Goal: Task Accomplishment & Management: Complete application form

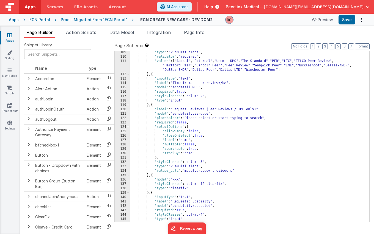
scroll to position [476, 0]
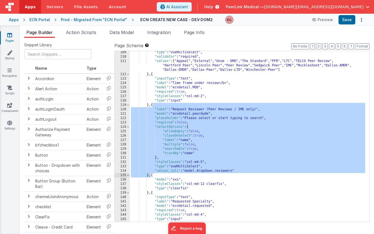
drag, startPoint x: 152, startPoint y: 106, endPoint x: 150, endPoint y: 175, distance: 69.6
click at [150, 175] on div ""type" : "vueMultiSelect" , "validator" : "required" , "values" : [ "Appeal" , …" at bounding box center [247, 140] width 235 height 180
click at [183, 154] on div ""type" : "vueMultiSelect" , "validator" : "required" , "values" : [ "Appeal" , …" at bounding box center [247, 140] width 235 height 180
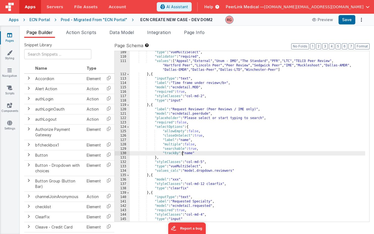
click at [210, 161] on div ""type" : "vueMultiSelect" , "validator" : "required" , "values" : [ "Appeal" , …" at bounding box center [247, 140] width 235 height 180
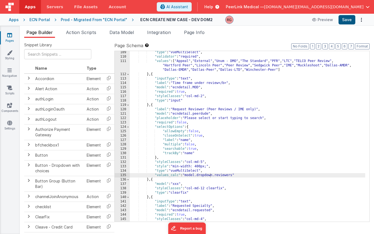
click at [349, 17] on button "Save" at bounding box center [346, 19] width 17 height 9
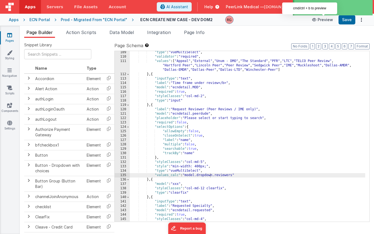
click at [325, 19] on button "Preview" at bounding box center [322, 19] width 27 height 9
click at [328, 20] on button "Preview" at bounding box center [322, 19] width 27 height 9
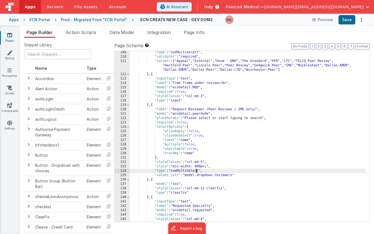
click at [196, 171] on div ""type" : "vueMultiSelect" , "validator" : "required" , "values" : [ "Appeal" , …" at bounding box center [247, 140] width 235 height 180
click at [201, 167] on div ""type" : "vueMultiSelect" , "validator" : "required" , "values" : [ "Appeal" , …" at bounding box center [247, 140] width 235 height 180
click at [349, 19] on button "Save" at bounding box center [346, 19] width 17 height 9
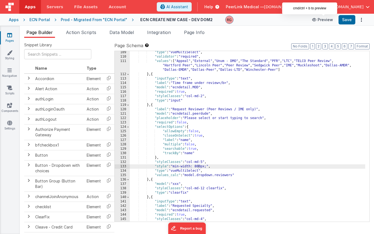
click at [317, 21] on icon at bounding box center [314, 20] width 5 height 4
click at [196, 166] on div ""type" : "vueMultiSelect" , "validator" : "required" , "values" : [ "Appeal" , …" at bounding box center [247, 140] width 235 height 180
click at [343, 21] on button "Save" at bounding box center [346, 19] width 17 height 9
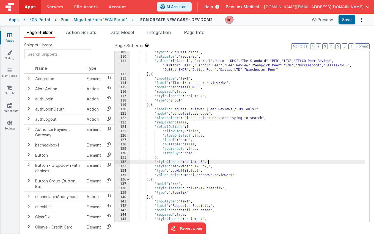
click at [212, 162] on div ""type" : "vueMultiSelect" , "validator" : "required" , "values" : [ "Appeal" , …" at bounding box center [247, 140] width 235 height 180
click at [154, 166] on div ""type" : "vueMultiSelect" , "validator" : "required" , "values" : [ "Appeal" , …" at bounding box center [247, 140] width 235 height 180
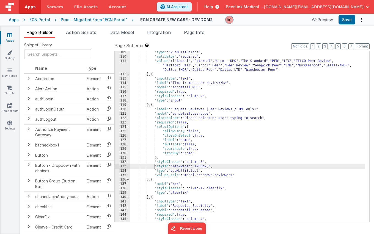
click at [204, 162] on div ""type" : "vueMultiSelect" , "validator" : "required" , "values" : [ "Appeal" , …" at bounding box center [247, 140] width 235 height 180
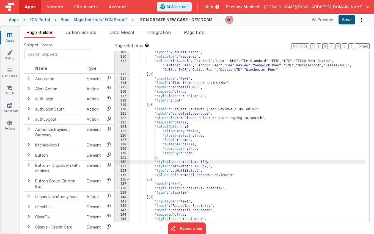
click at [349, 17] on button "Save" at bounding box center [346, 19] width 17 height 9
click at [208, 161] on div ""type" : "vueMultiSelect" , "validator" : "required" , "values" : [ "Appeal" , …" at bounding box center [247, 140] width 235 height 180
click at [344, 17] on button "Save" at bounding box center [346, 19] width 17 height 9
click at [202, 160] on div ""type" : "vueMultiSelect" , "validator" : "required" , "values" : [ "Appeal" , …" at bounding box center [247, 140] width 235 height 180
click at [346, 20] on button "Save" at bounding box center [346, 19] width 17 height 9
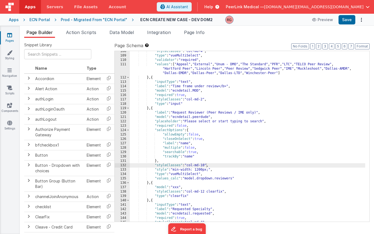
scroll to position [485, 0]
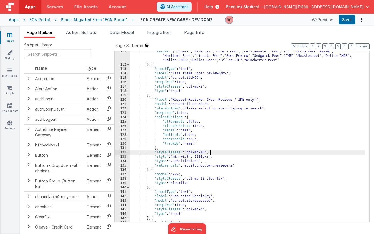
click at [214, 152] on div ""values" : [ "Appeal" , "External" , "Unum - DMO" , "The Standard" , "PFR" , "L…" at bounding box center [247, 143] width 235 height 189
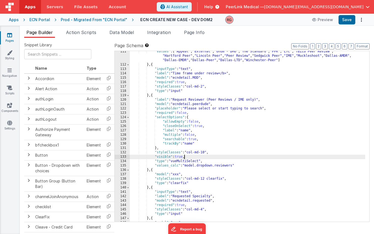
click at [224, 139] on div ""values" : [ "Appeal" , "External" , "Unum - DMO" , "The Standard" , "PFR" , "L…" at bounding box center [247, 143] width 235 height 189
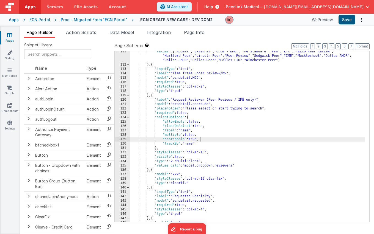
click at [351, 18] on button "Save" at bounding box center [346, 19] width 17 height 9
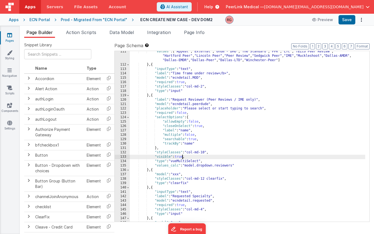
click at [182, 156] on div ""values" : [ "Appeal" , "External" , "Unum - DMO" , "The Standard" , "PFR" , "L…" at bounding box center [247, 143] width 235 height 189
click at [349, 18] on button "Save" at bounding box center [346, 19] width 17 height 9
click at [184, 156] on div ""values" : [ "Appeal" , "External" , "Unum - DMO" , "The Standard" , "PFR" , "L…" at bounding box center [247, 143] width 235 height 189
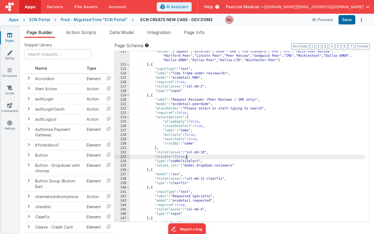
click at [184, 156] on div ""values" : [ "Appeal" , "External" , "Unum - DMO" , "The Standard" , "PFR" , "L…" at bounding box center [247, 143] width 235 height 189
click at [348, 21] on button "Save" at bounding box center [346, 19] width 17 height 9
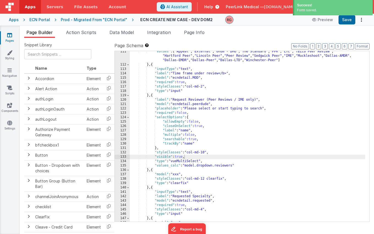
click at [97, 22] on div "Prod - Migrated From "ECN Portal"" at bounding box center [94, 19] width 67 height 5
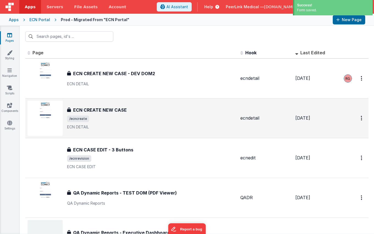
click at [91, 111] on h3 "ECN CREATE NEW CASE" at bounding box center [100, 110] width 54 height 7
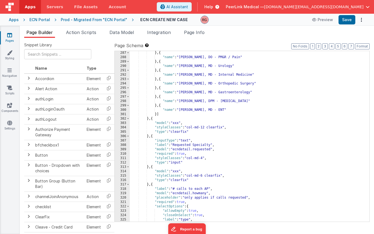
scroll to position [1267, 0]
click at [151, 119] on div "} , { "name" : "[PERSON_NAME], DO - PM&R / Pain" } , { "name" : "[PERSON_NAME],…" at bounding box center [247, 141] width 235 height 180
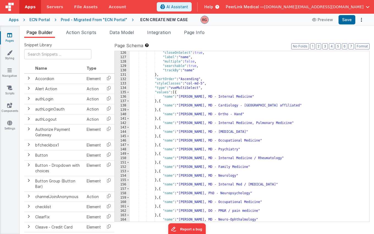
scroll to position [543, 0]
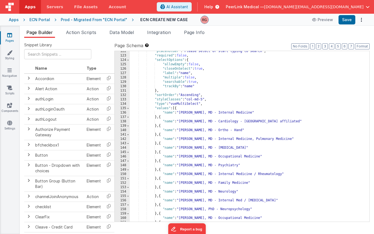
click at [210, 101] on div ""placeholder" : "Please select or start typing to search" , "required" : false …" at bounding box center [247, 139] width 235 height 180
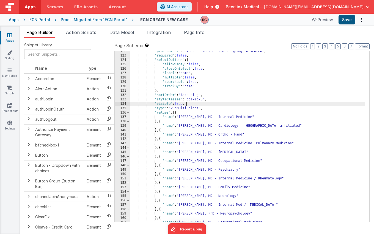
click at [344, 20] on button "Save" at bounding box center [346, 19] width 17 height 9
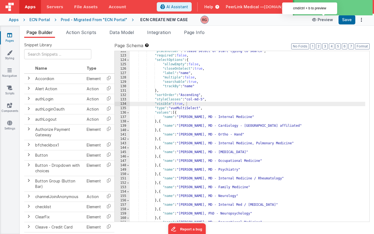
click at [329, 22] on button "Preview" at bounding box center [322, 19] width 27 height 9
click at [325, 20] on button "Preview" at bounding box center [322, 19] width 27 height 9
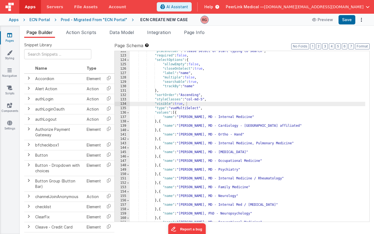
click at [179, 105] on div ""placeholder" : "Please select or start typing to search" , "required" : false …" at bounding box center [247, 139] width 235 height 180
click at [350, 21] on button "Save" at bounding box center [346, 19] width 17 height 9
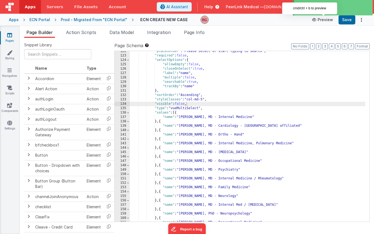
click at [328, 21] on button "Preview" at bounding box center [322, 19] width 27 height 9
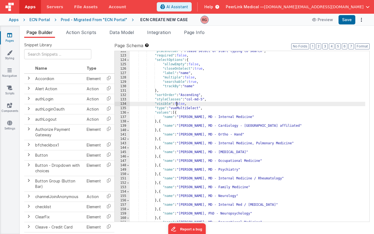
click at [177, 106] on div ""placeholder" : "Please select or start typing to search" , "required" : false …" at bounding box center [247, 139] width 235 height 180
click at [347, 21] on button "Save" at bounding box center [346, 19] width 17 height 9
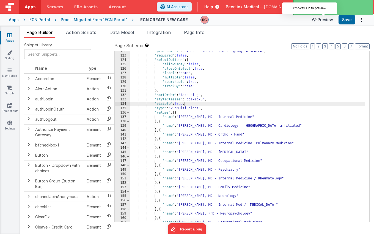
click at [330, 22] on button "Preview" at bounding box center [322, 19] width 27 height 9
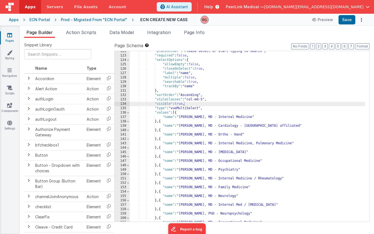
click at [101, 21] on div "Prod - Migrated From "ECN Portal"" at bounding box center [94, 19] width 67 height 5
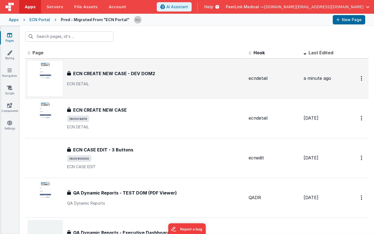
click at [115, 72] on h3 "ECN CREATE NEW CASE - DEV DOM2" at bounding box center [114, 73] width 82 height 7
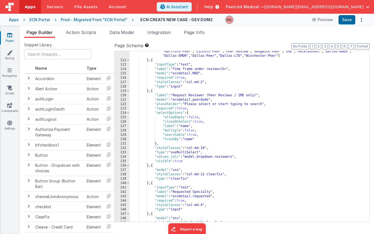
scroll to position [490, 0]
click at [152, 89] on div ""values" : [ "Appeal" , "External" , "Unum - DMO" , "The Standard" , "PFR" , "L…" at bounding box center [247, 139] width 235 height 189
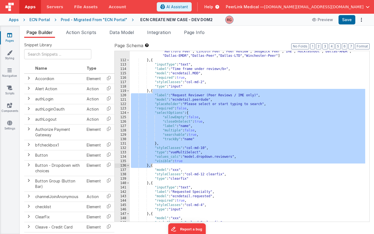
click at [101, 21] on div "Prod - Migrated From "ECN Portal"" at bounding box center [94, 19] width 67 height 5
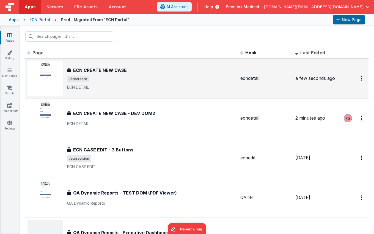
click at [112, 71] on h3 "ECN CREATE NEW CASE" at bounding box center [100, 70] width 54 height 7
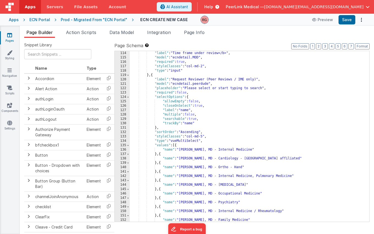
scroll to position [504, 0]
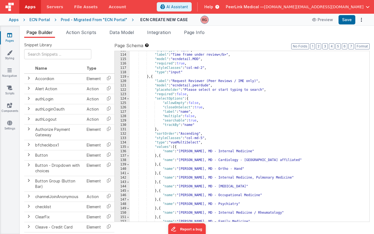
click at [152, 79] on div ""inputType" : "text" , "label" : "Time frame under review</b>" , "model" : "ecn…" at bounding box center [247, 138] width 235 height 180
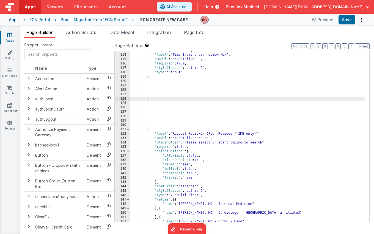
paste textarea
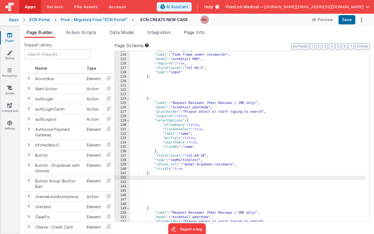
click at [180, 170] on div ""inputType" : "text" , "label" : "Time frame under review</b>" , "model" : "ecn…" at bounding box center [247, 138] width 235 height 180
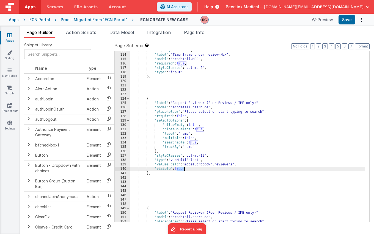
click at [180, 170] on div ""inputType" : "text" , "label" : "Time frame under review</b>" , "model" : "ecn…" at bounding box center [247, 138] width 235 height 180
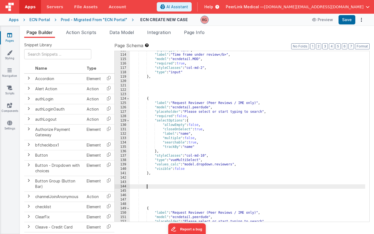
click at [182, 187] on div ""inputType" : "text" , "label" : "Time frame under review</b>" , "model" : "ecn…" at bounding box center [247, 138] width 235 height 180
click at [349, 18] on button "Save" at bounding box center [346, 19] width 17 height 9
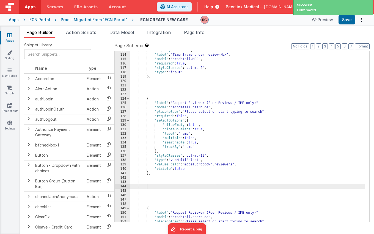
click at [89, 21] on div "Prod - Migrated From "ECN Portal"" at bounding box center [94, 19] width 67 height 5
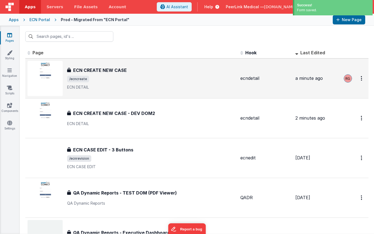
click at [103, 70] on h3 "ECN CREATE NEW CASE" at bounding box center [100, 70] width 54 height 7
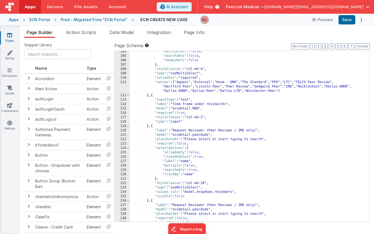
scroll to position [472, 0]
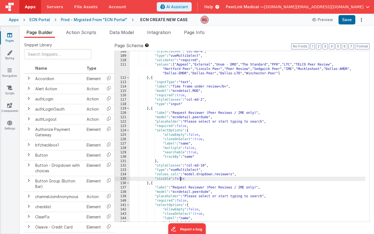
click at [181, 179] on div ""styleClasses" : "col-md-4" , "type" : "vueMultiSelect" , "validator" : "requir…" at bounding box center [247, 139] width 235 height 180
click at [196, 180] on div ""styleClasses" : "col-md-4" , "type" : "vueMultiSelect" , "validator" : "requir…" at bounding box center [247, 139] width 235 height 180
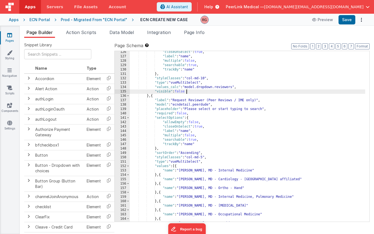
scroll to position [558, 0]
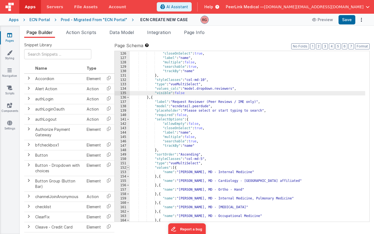
click at [128, 169] on span at bounding box center [127, 168] width 3 height 4
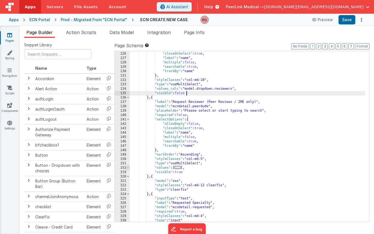
click at [128, 169] on span at bounding box center [127, 168] width 3 height 4
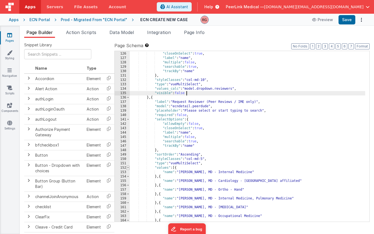
click at [128, 169] on span at bounding box center [127, 168] width 3 height 4
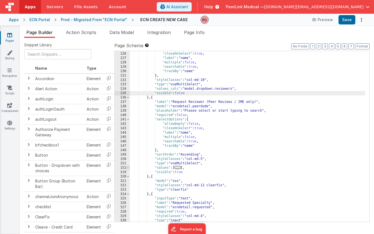
click at [128, 169] on span at bounding box center [127, 168] width 3 height 4
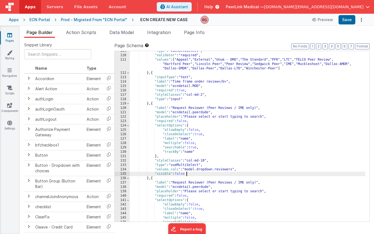
scroll to position [541, 0]
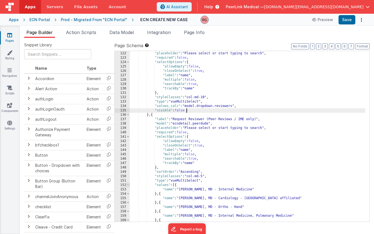
click at [128, 184] on span at bounding box center [127, 185] width 3 height 4
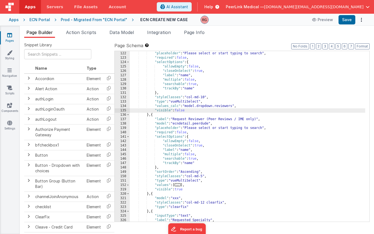
click at [181, 191] on div ""model" : "ecndetail.peerdude" , "placeholder" : "Please select or start typing…" at bounding box center [247, 137] width 235 height 180
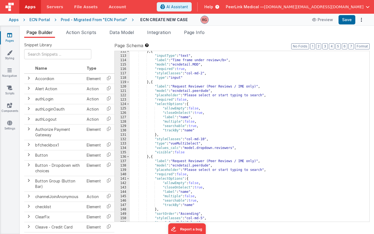
scroll to position [516, 0]
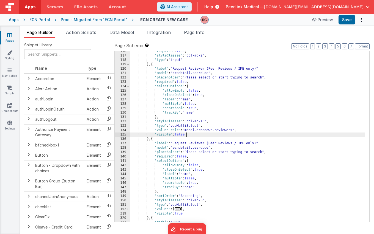
click at [190, 136] on div ""required" : true , "styleClasses" : "col-md-2" , "type" : "input" } , { "label…" at bounding box center [247, 139] width 235 height 180
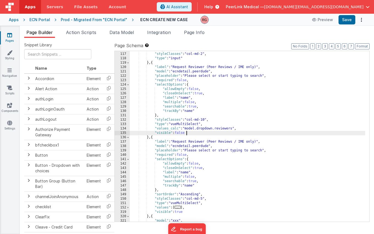
scroll to position [520, 0]
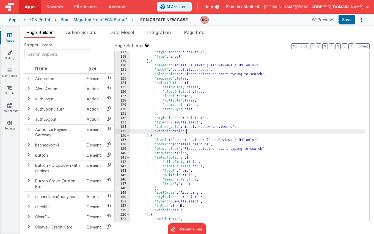
click at [192, 209] on div ""styleClasses" : "col-md-2" , "type" : "input" } , { "label" : "Request Reviewe…" at bounding box center [247, 140] width 235 height 180
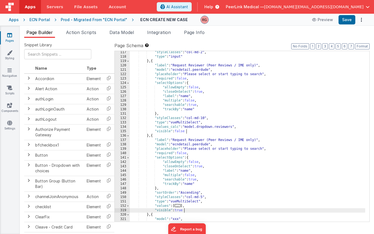
click at [199, 134] on div ""styleClasses" : "col-md-2" , "type" : "input" } , { "label" : "Request Reviewe…" at bounding box center [247, 140] width 235 height 180
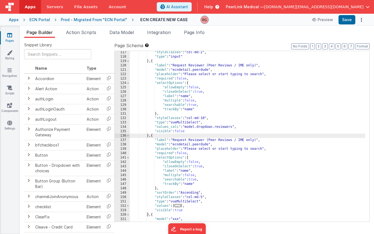
click at [199, 132] on div ""styleClasses" : "col-md-2" , "type" : "input" } , { "label" : "Request Reviewe…" at bounding box center [247, 140] width 235 height 180
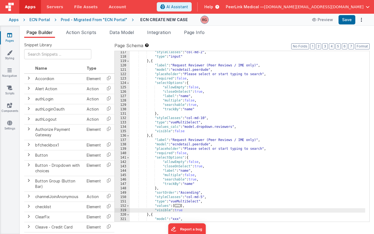
click at [192, 131] on div ""styleClasses" : "col-md-2" , "type" : "input" } , { "label" : "Request Reviewe…" at bounding box center [247, 140] width 235 height 180
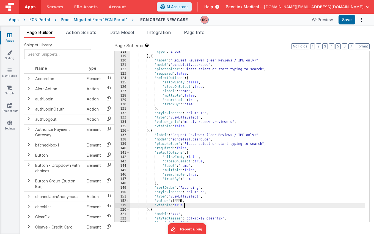
scroll to position [526, 0]
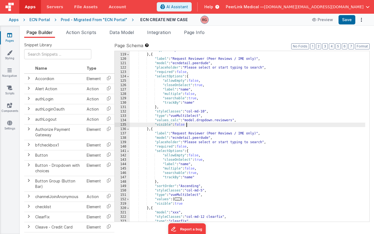
click at [194, 126] on div ""type" : "input" } , { "label" : "Request Reviewer (Peer Reviews / IME only)" ,…" at bounding box center [247, 138] width 235 height 180
click at [192, 204] on div ""type" : "input" } , { "label" : "Request Reviewer (Peer Reviews / IME only)" ,…" at bounding box center [247, 138] width 235 height 180
click at [187, 125] on div ""type" : "input" } , { "label" : "Request Reviewer (Peer Reviews / IME only)" ,…" at bounding box center [247, 138] width 235 height 180
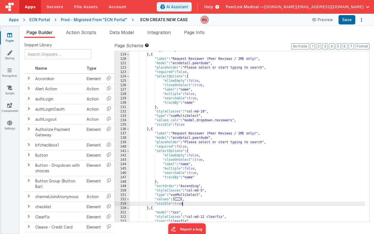
click at [183, 204] on div ""type" : "input" } , { "label" : "Request Reviewer (Peer Reviews / IME only)" ,…" at bounding box center [247, 138] width 235 height 180
click at [184, 124] on div ""type" : "input" } , { "label" : "Request Reviewer (Peer Reviews / IME only)" ,…" at bounding box center [247, 138] width 235 height 180
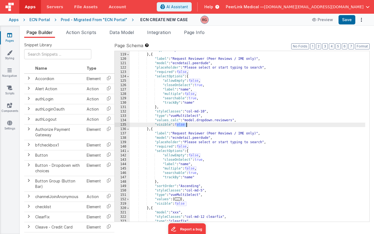
click at [184, 124] on div ""type" : "input" } , { "label" : "Request Reviewer (Peer Reviews / IME only)" ,…" at bounding box center [247, 138] width 235 height 180
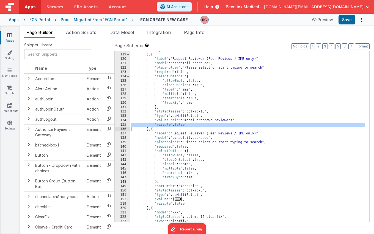
click at [184, 124] on div ""type" : "input" } , { "label" : "Request Reviewer (Peer Reviews / IME only)" ,…" at bounding box center [247, 138] width 235 height 180
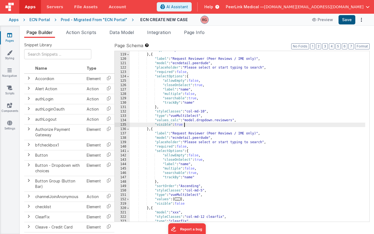
click at [343, 23] on button "Save" at bounding box center [346, 19] width 17 height 9
click at [181, 125] on div ""type" : "input" } , { "label" : "Request Reviewer (Peer Reviews / IME only)" ,…" at bounding box center [247, 138] width 235 height 180
click at [181, 206] on div ""type" : "input" } , { "label" : "Request Reviewer (Peer Reviews / IME only)" ,…" at bounding box center [247, 138] width 235 height 180
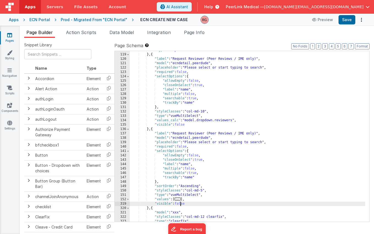
click at [181, 206] on div ""type" : "input" } , { "label" : "Request Reviewer (Peer Reviews / IME only)" ,…" at bounding box center [247, 138] width 235 height 180
click at [347, 18] on button "Save" at bounding box center [346, 19] width 17 height 9
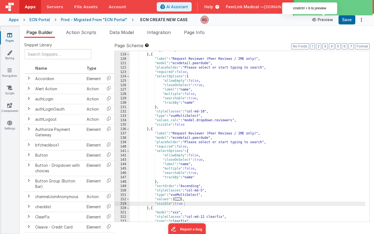
click at [320, 20] on button "Preview" at bounding box center [322, 19] width 27 height 9
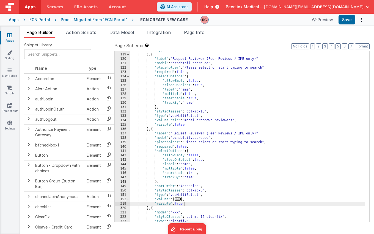
click at [181, 126] on div ""type" : "input" } , { "label" : "Request Reviewer (Peer Reviews / IME only)" ,…" at bounding box center [247, 138] width 235 height 180
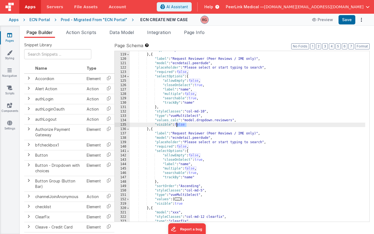
click at [181, 126] on div ""type" : "input" } , { "label" : "Request Reviewer (Peer Reviews / IME only)" ,…" at bounding box center [247, 138] width 235 height 180
click at [184, 204] on div ""type" : "input" } , { "label" : "Request Reviewer (Peer Reviews / IME only)" ,…" at bounding box center [247, 138] width 235 height 180
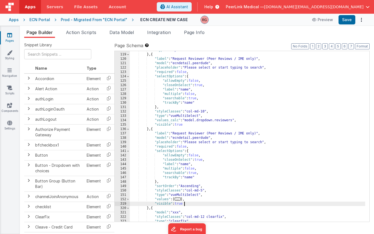
click at [184, 204] on div ""type" : "input" } , { "label" : "Request Reviewer (Peer Reviews / IME only)" ,…" at bounding box center [247, 138] width 235 height 180
click at [348, 20] on button "Save" at bounding box center [346, 19] width 17 height 9
click at [181, 125] on div ""type" : "input" } , { "label" : "Request Reviewer (Peer Reviews / IME only)" ,…" at bounding box center [247, 138] width 235 height 180
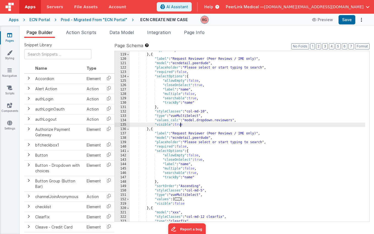
click at [181, 125] on div ""type" : "input" } , { "label" : "Request Reviewer (Peer Reviews / IME only)" ,…" at bounding box center [247, 138] width 235 height 180
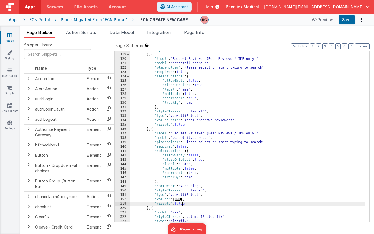
click at [182, 204] on div ""type" : "input" } , { "label" : "Request Reviewer (Peer Reviews / IME only)" ,…" at bounding box center [247, 138] width 235 height 180
click at [345, 21] on button "Save" at bounding box center [346, 19] width 17 height 9
